Goal: Task Accomplishment & Management: Manage account settings

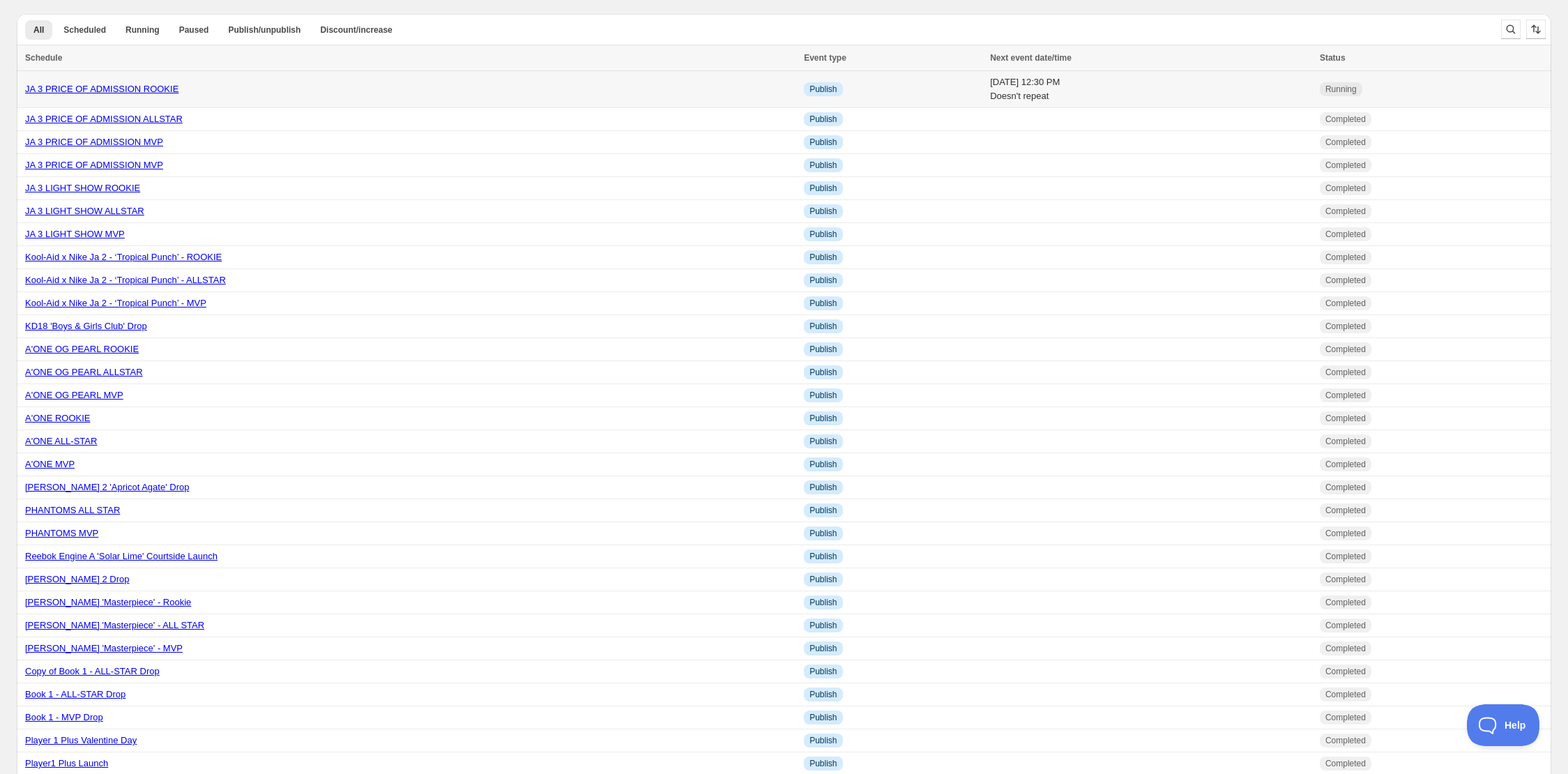
click at [130, 94] on div "JA 3 PRICE OF ADMISSION ROOKIE" at bounding box center [410, 89] width 770 height 14
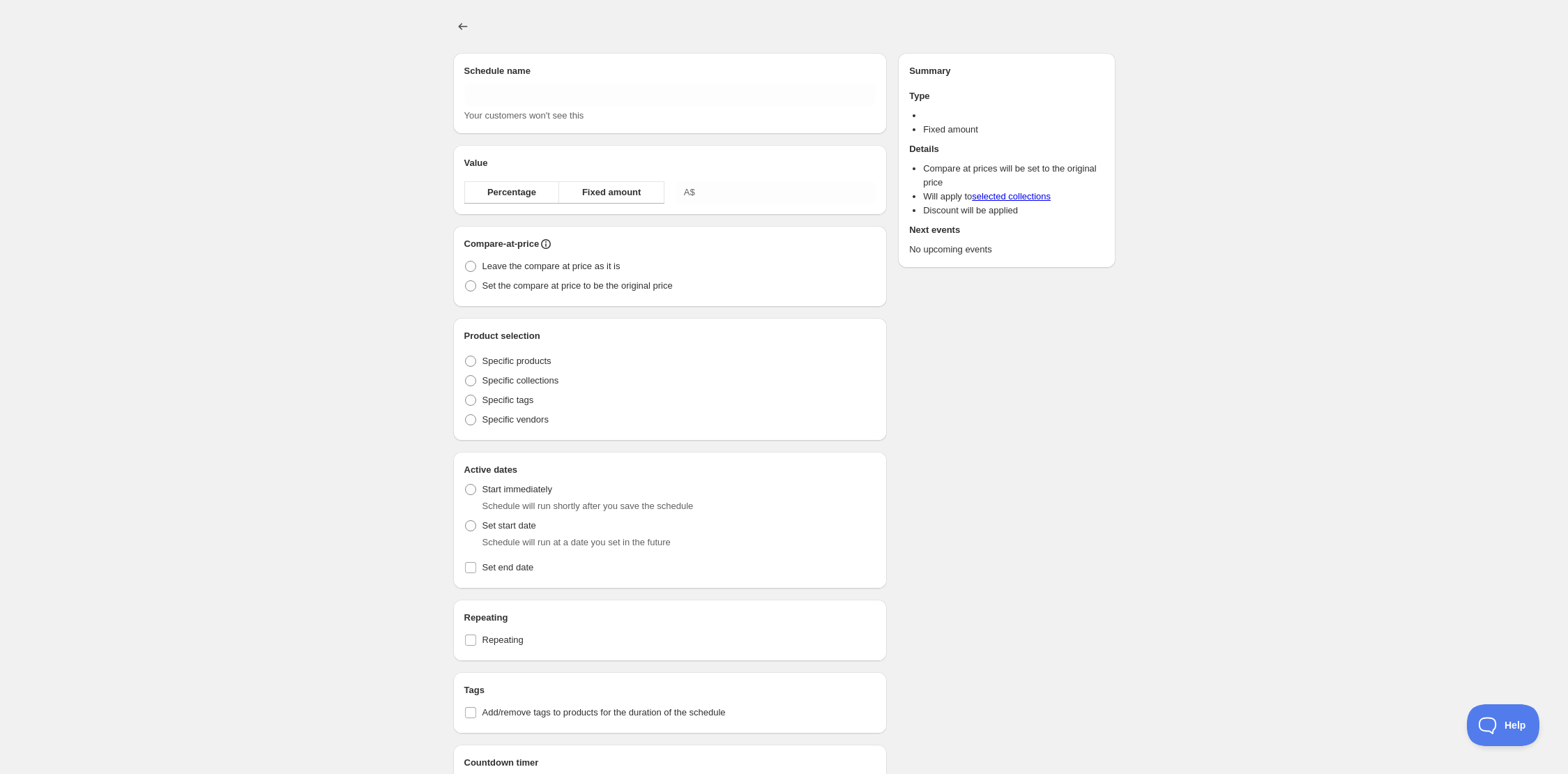
type input "JA 3 PRICE OF ADMISSION ROOKIE"
radio input "true"
checkbox input "true"
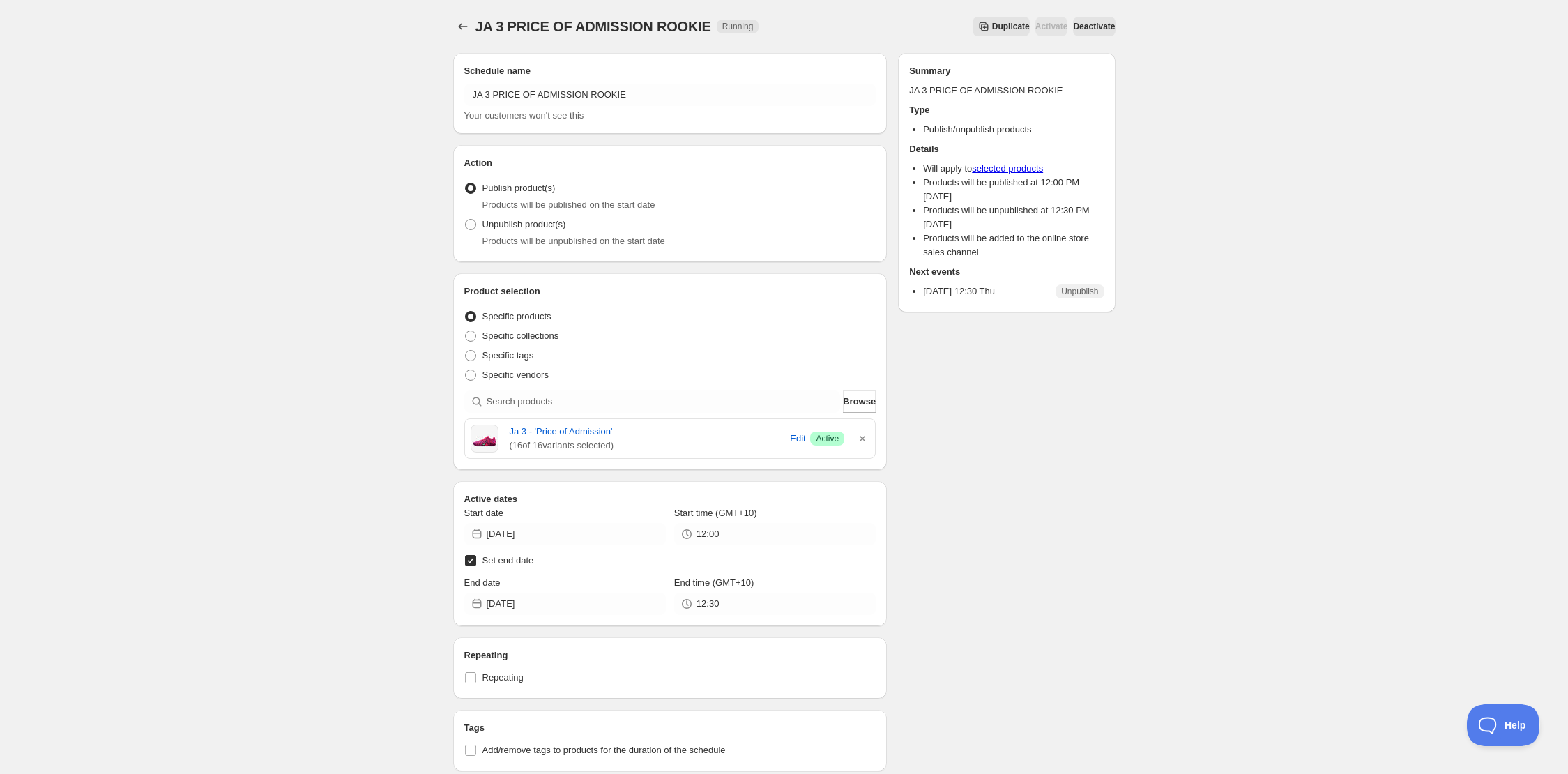
click at [1073, 24] on span "Deactivate" at bounding box center [1093, 27] width 42 height 11
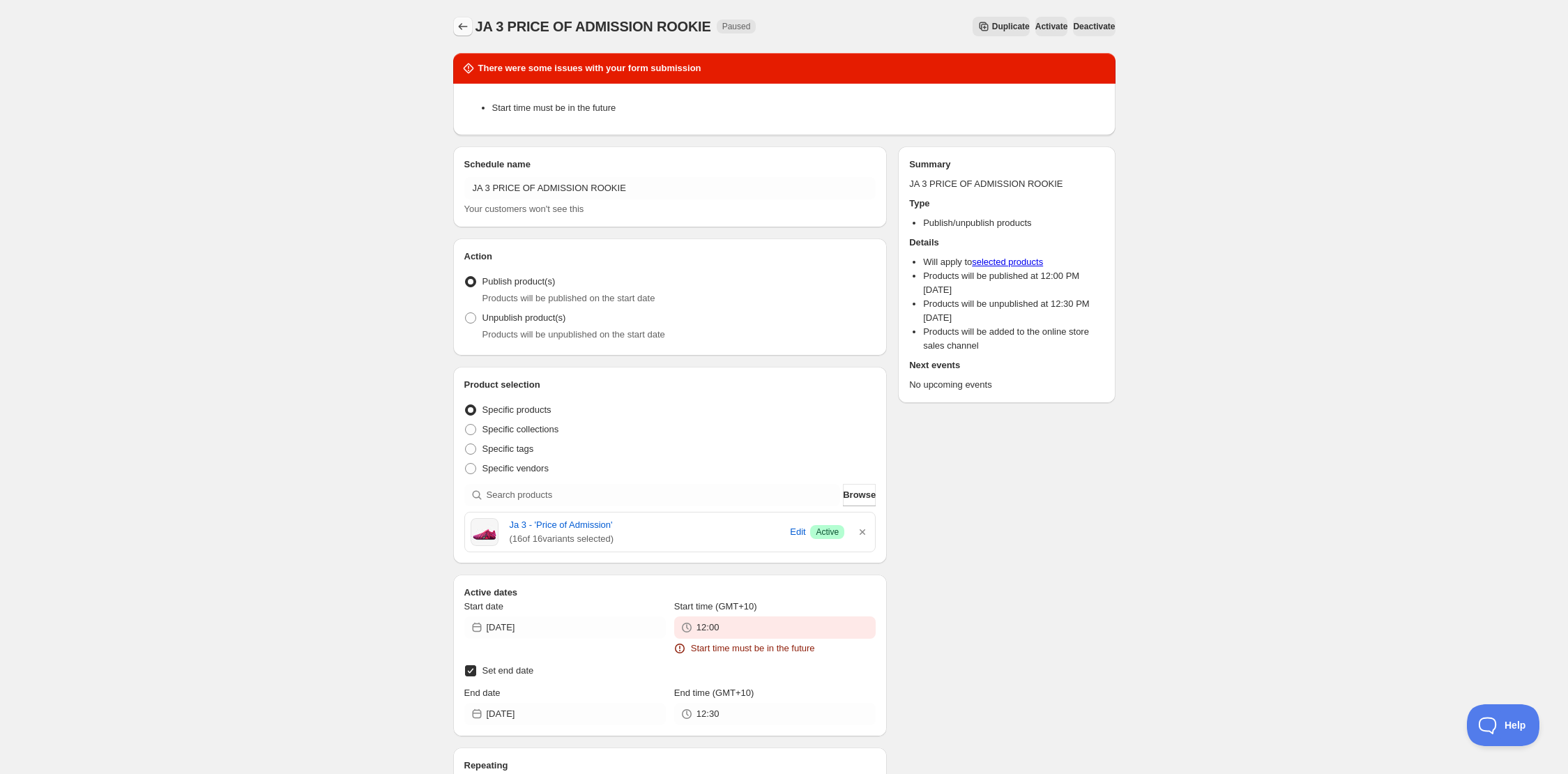
click at [470, 32] on button "Schedules" at bounding box center [463, 26] width 20 height 20
